Goal: Task Accomplishment & Management: Manage account settings

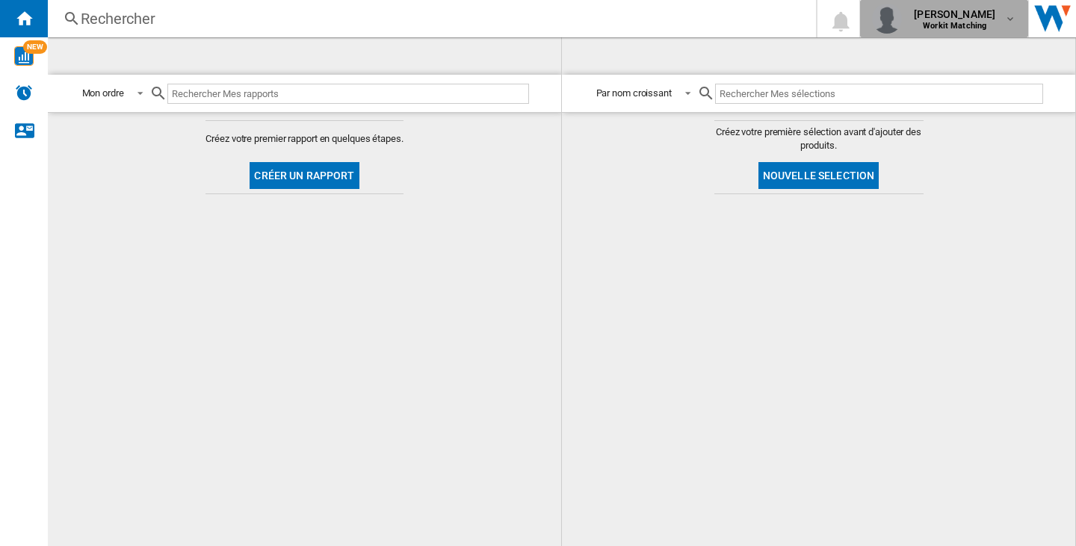
click at [952, 8] on span "felana lilia raharivololona" at bounding box center [954, 14] width 81 height 15
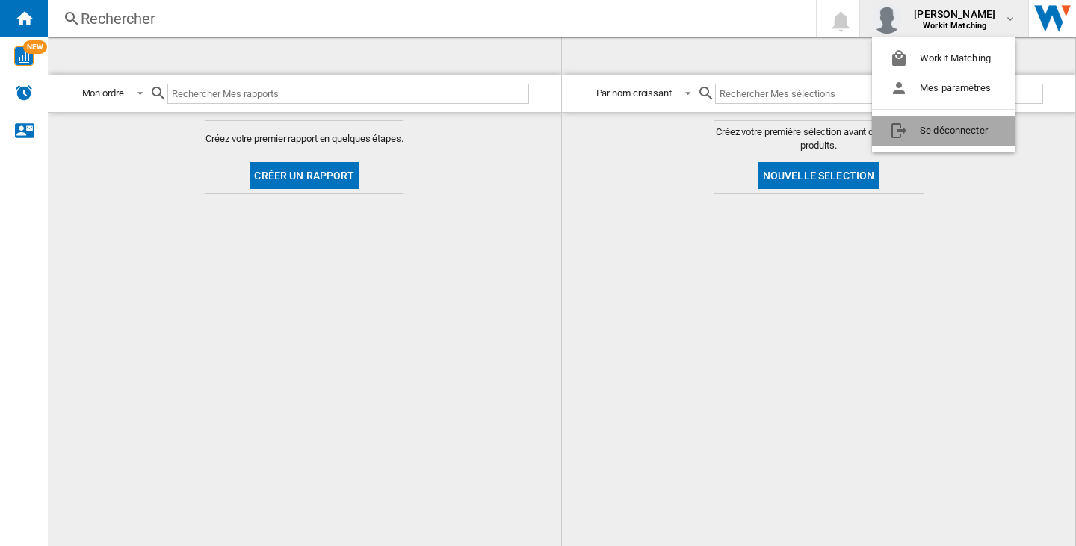
click at [953, 137] on button "Se déconnecter" at bounding box center [943, 131] width 143 height 30
